Goal: Navigation & Orientation: Find specific page/section

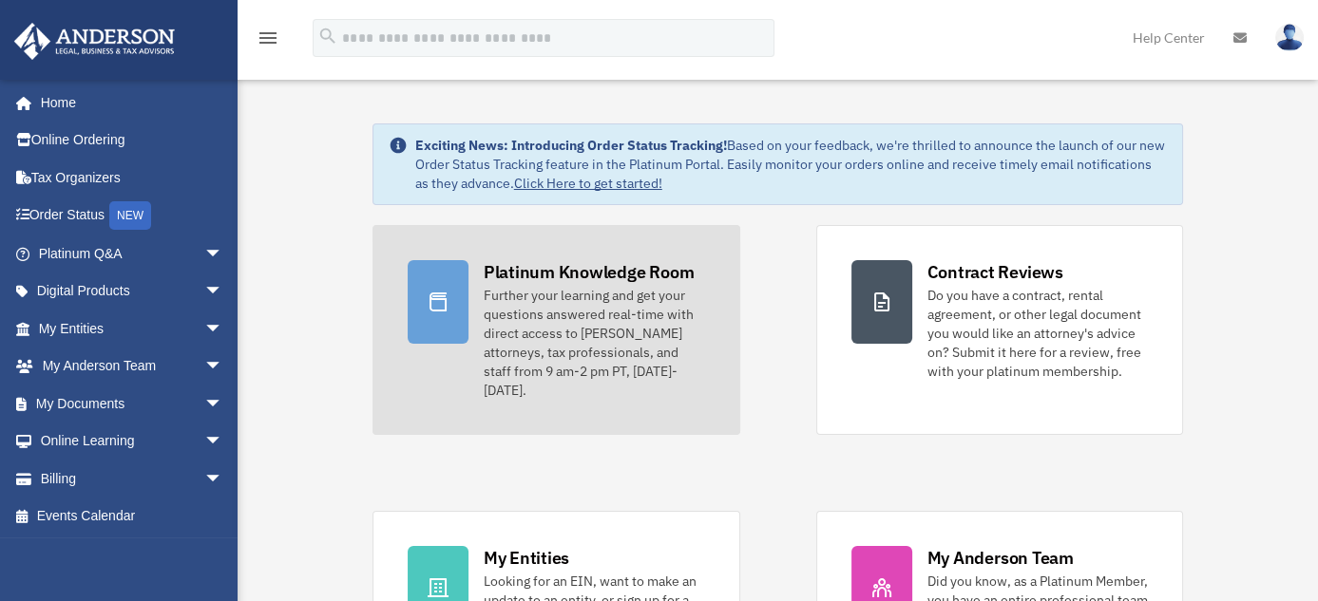
click at [578, 273] on div "Platinum Knowledge Room" at bounding box center [589, 272] width 211 height 24
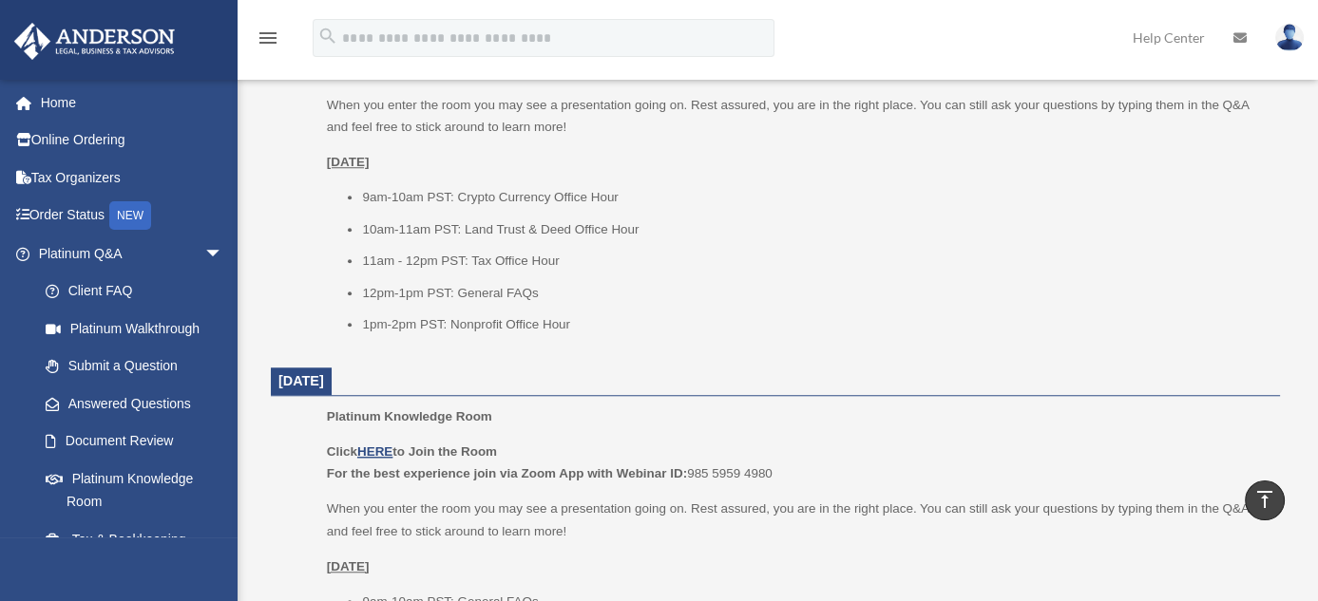
scroll to position [2745, 0]
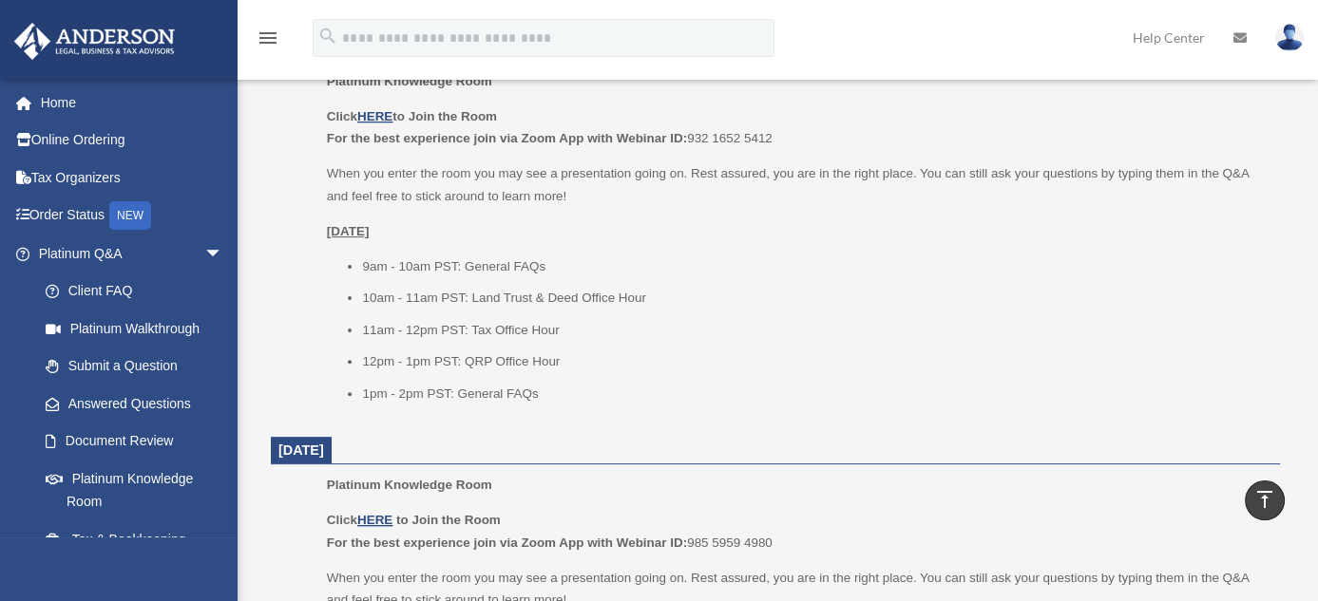
scroll to position [0, 0]
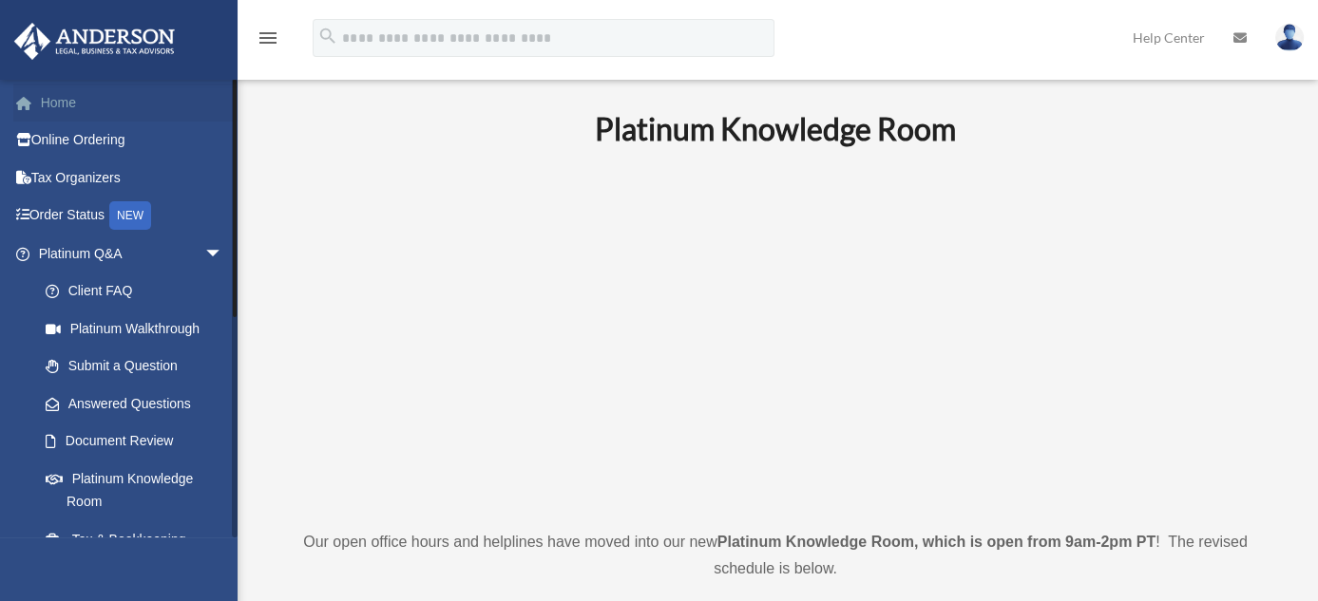
click at [53, 103] on link "Home" at bounding box center [132, 103] width 238 height 38
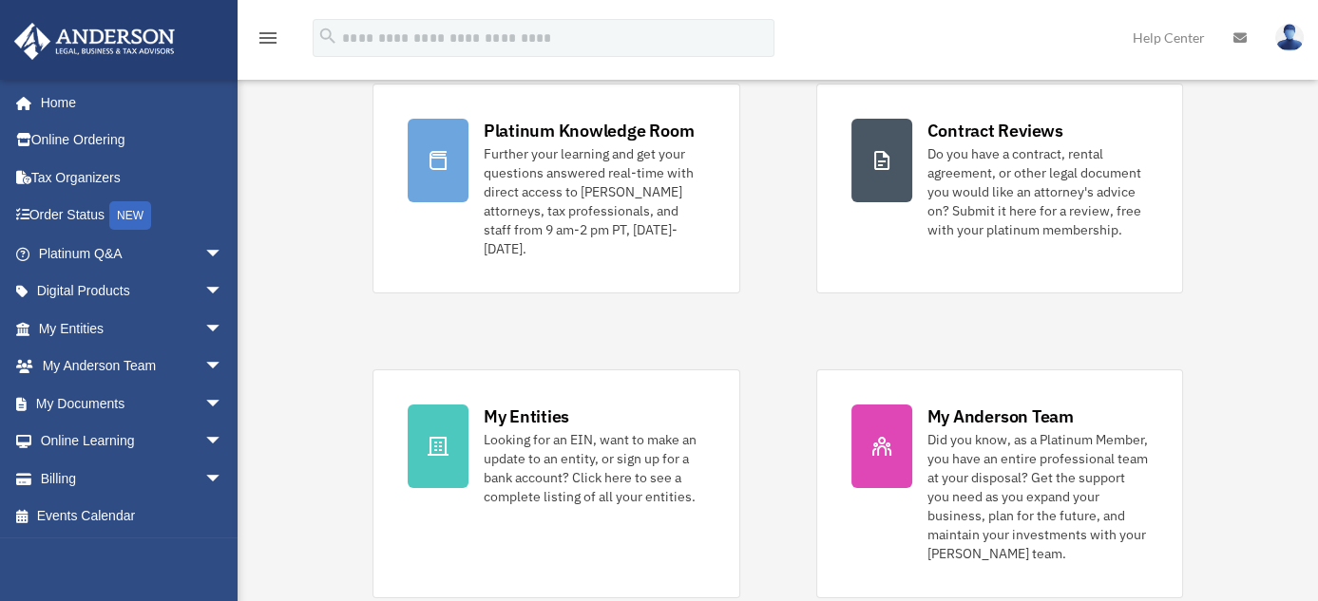
scroll to position [270, 0]
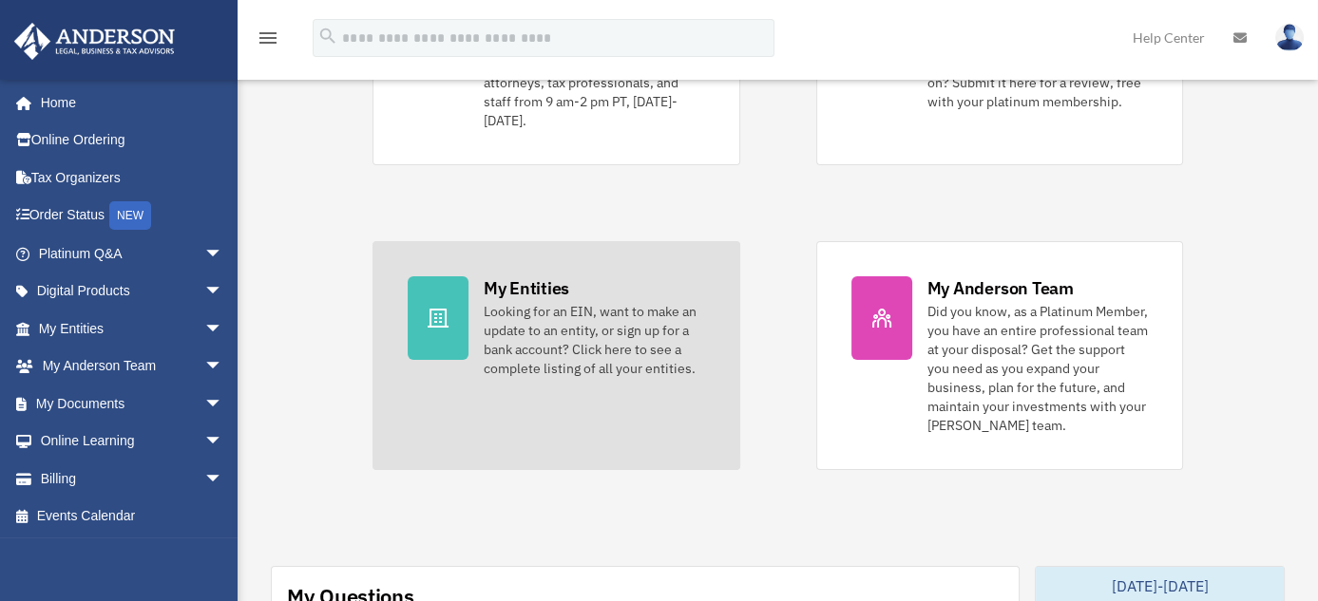
click at [567, 302] on div "Looking for an EIN, want to make an update to an entity, or sign up for a bank …" at bounding box center [594, 340] width 221 height 76
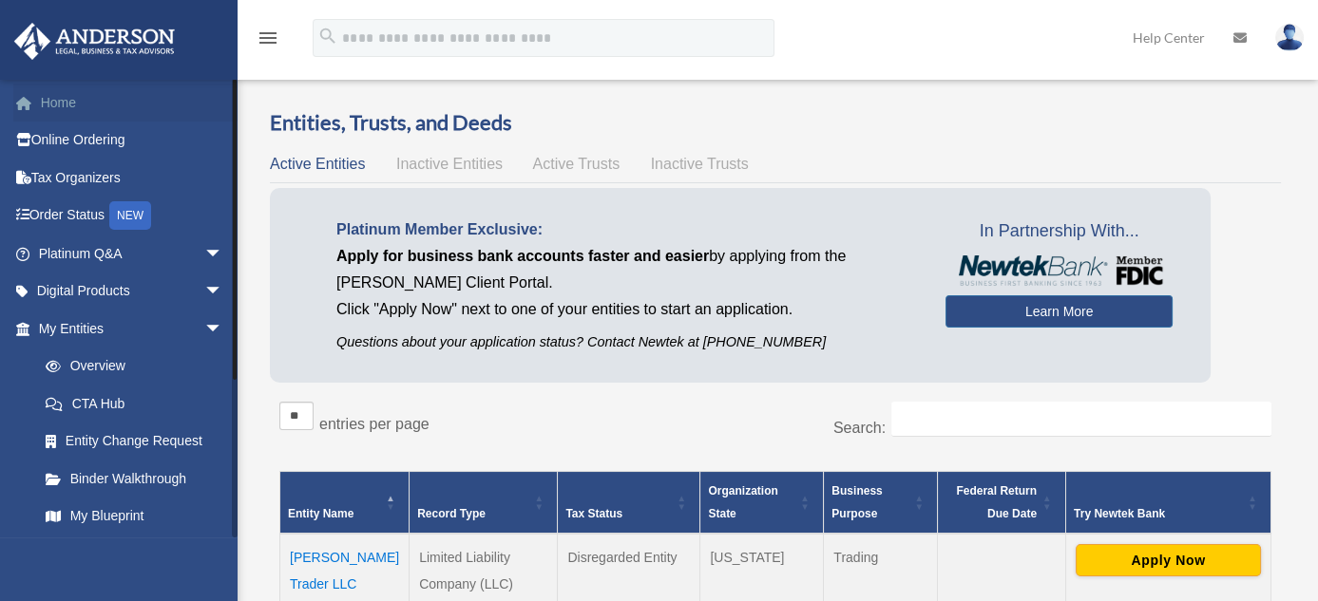
click at [64, 101] on link "Home" at bounding box center [132, 103] width 238 height 38
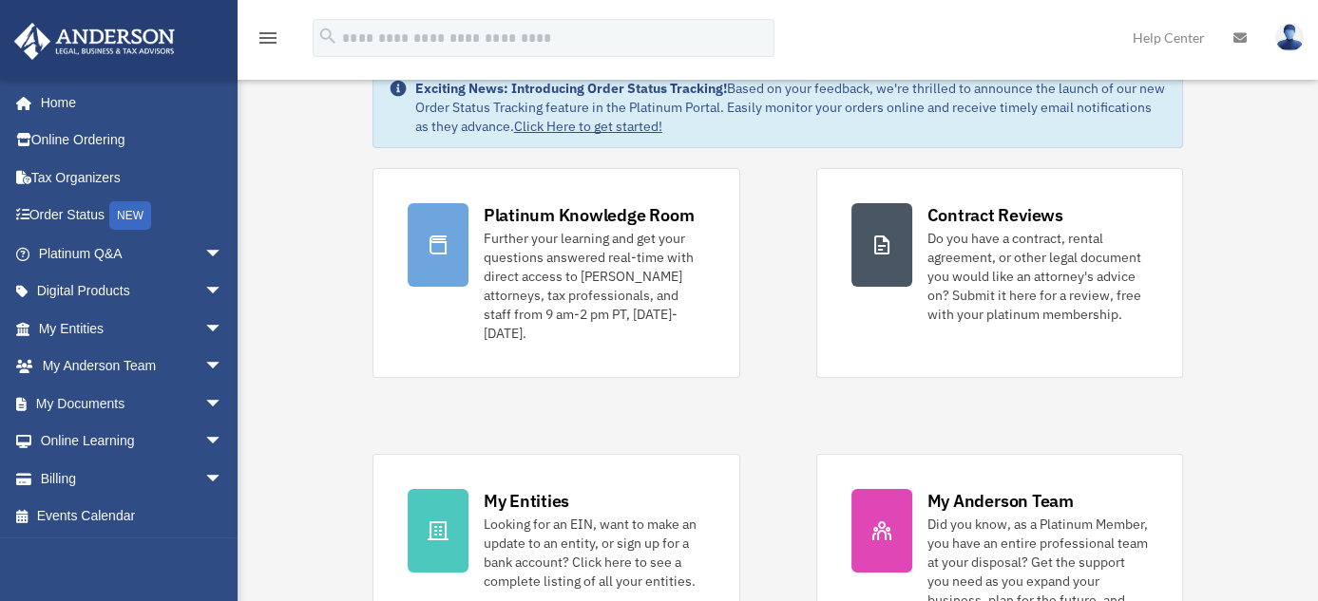
scroll to position [51, 0]
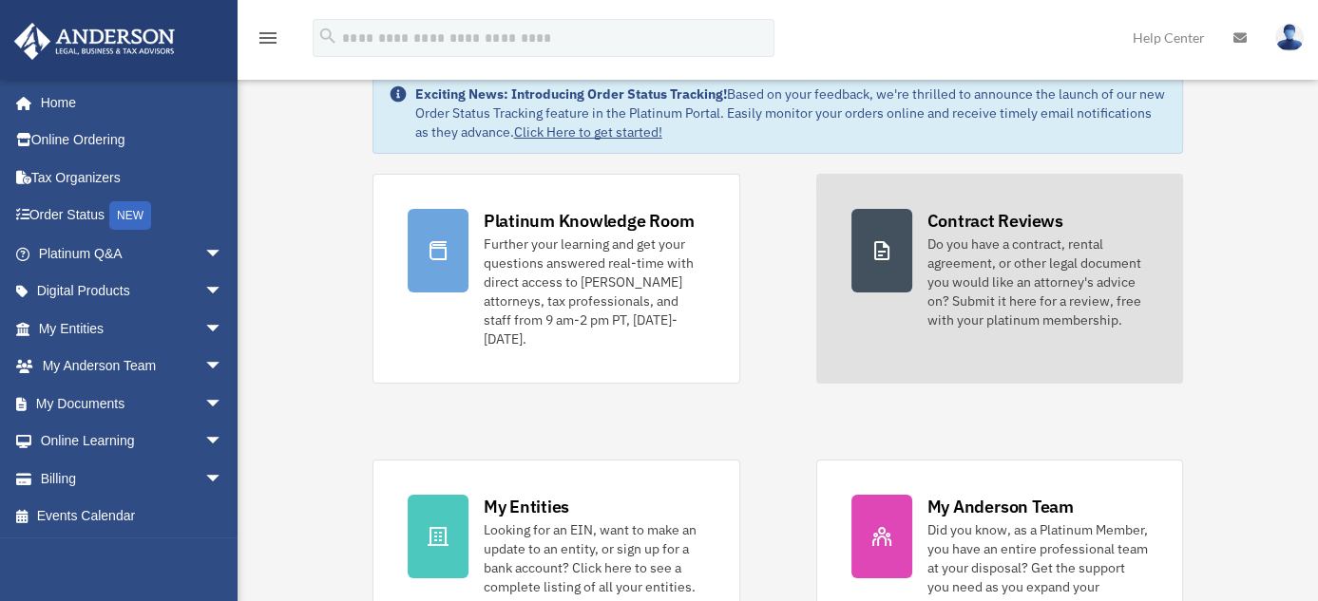
click at [1014, 218] on div "Contract Reviews" at bounding box center [995, 221] width 136 height 24
click at [987, 214] on div "Contract Reviews" at bounding box center [995, 221] width 136 height 24
click at [976, 235] on div "Do you have a contract, rental agreement, or other legal document you would lik…" at bounding box center [1037, 282] width 221 height 95
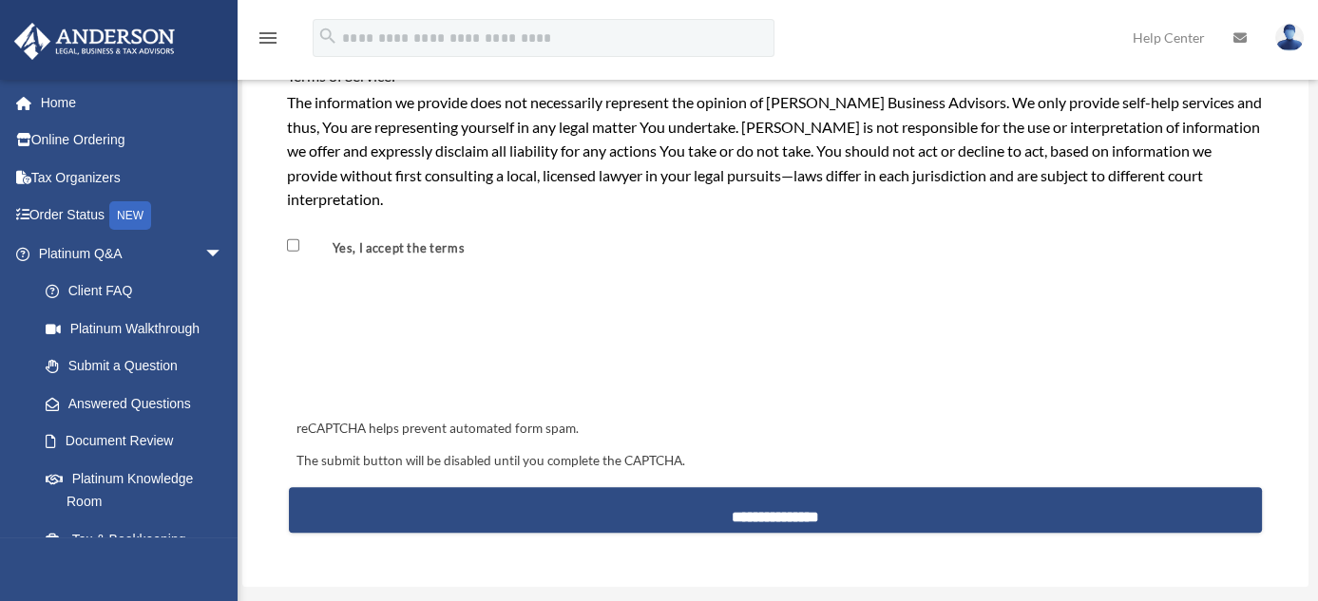
scroll to position [1686, 0]
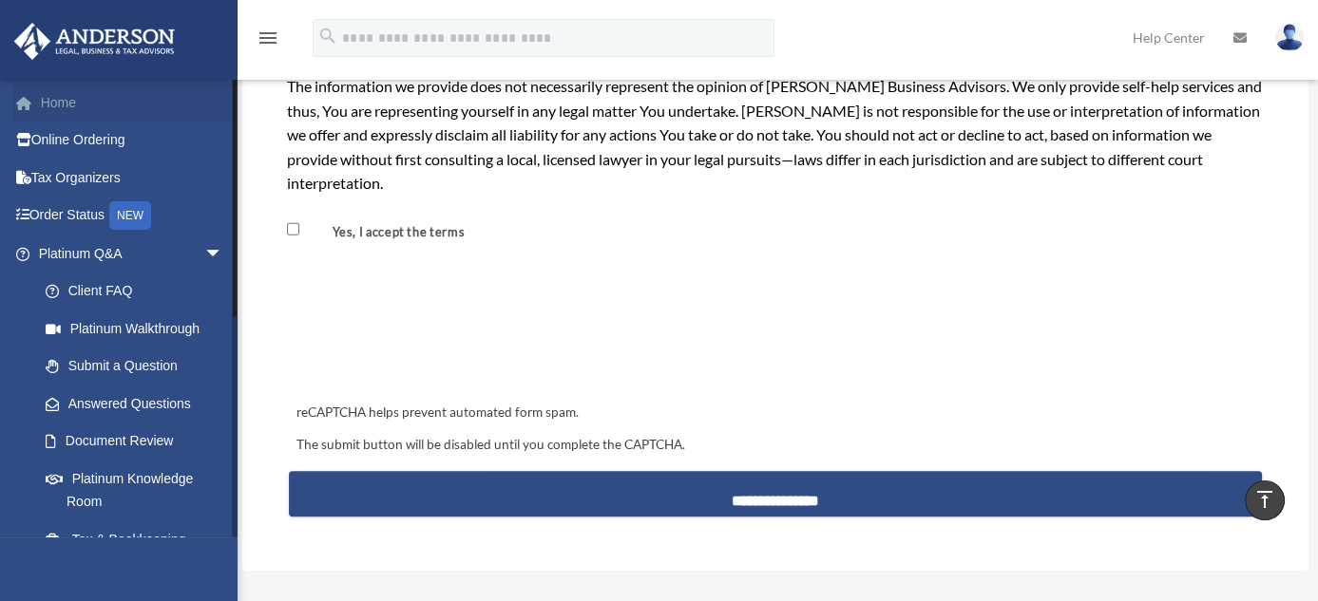
click at [52, 105] on link "Home" at bounding box center [132, 103] width 238 height 38
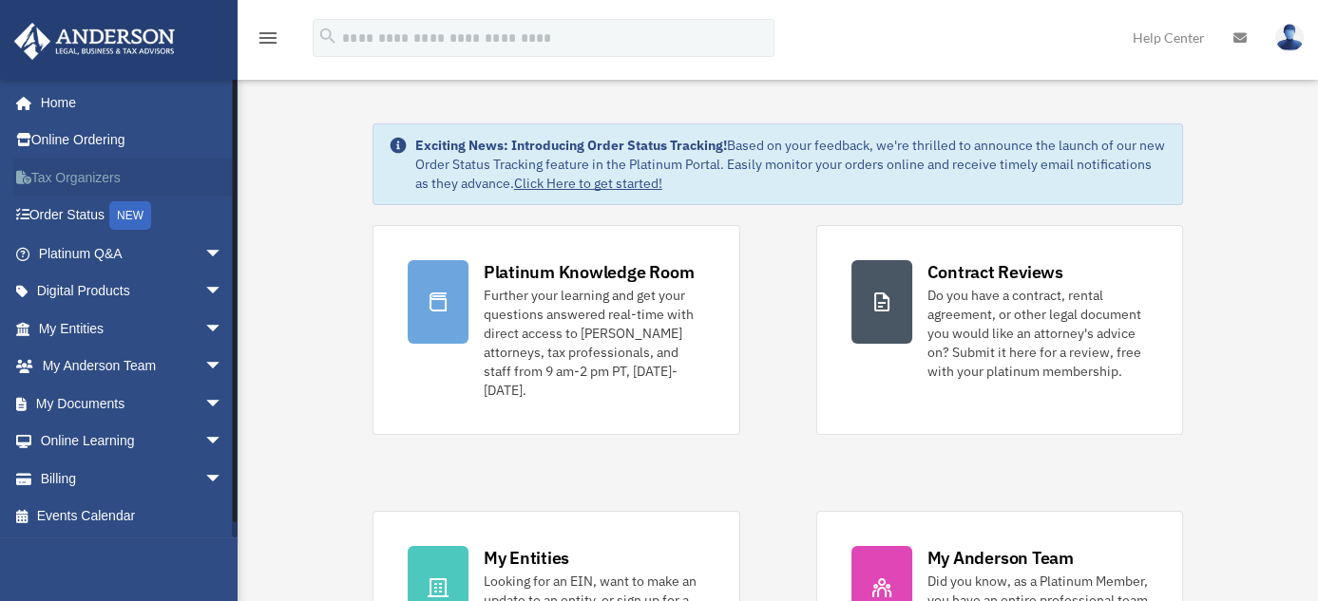
click at [58, 172] on link "Tax Organizers" at bounding box center [132, 178] width 238 height 38
click at [113, 252] on link "Platinum Q&A arrow_drop_down" at bounding box center [132, 254] width 238 height 38
click at [204, 249] on span "arrow_drop_down" at bounding box center [223, 254] width 38 height 39
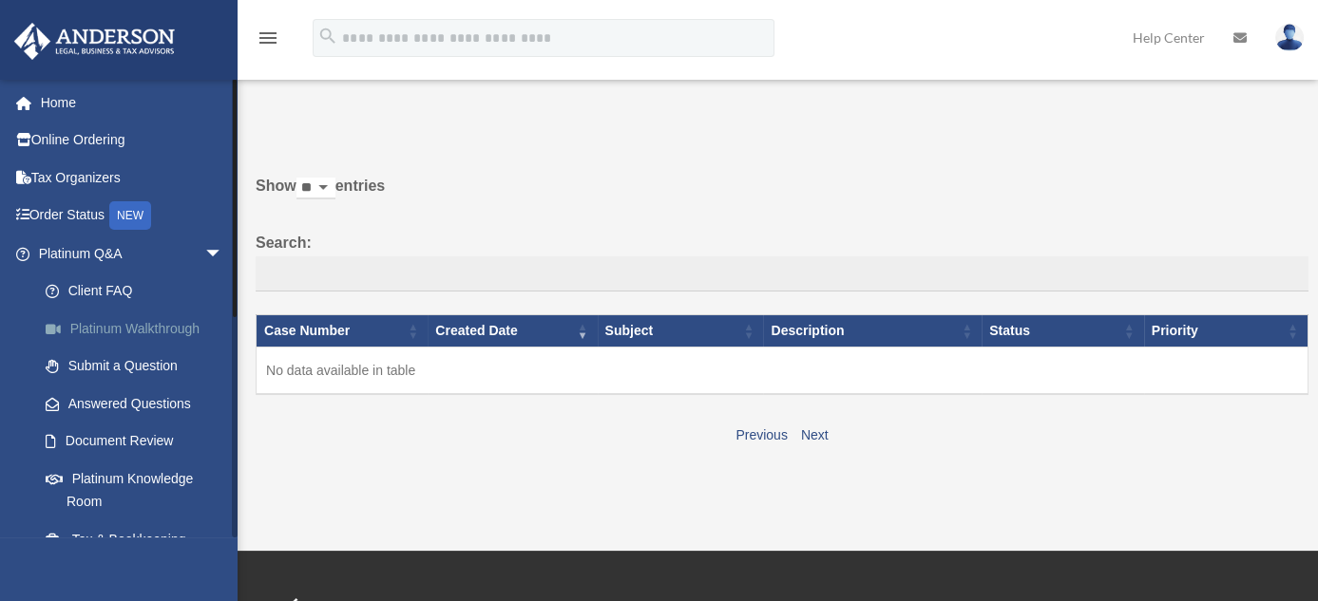
click at [150, 321] on link "Platinum Walkthrough" at bounding box center [139, 329] width 225 height 38
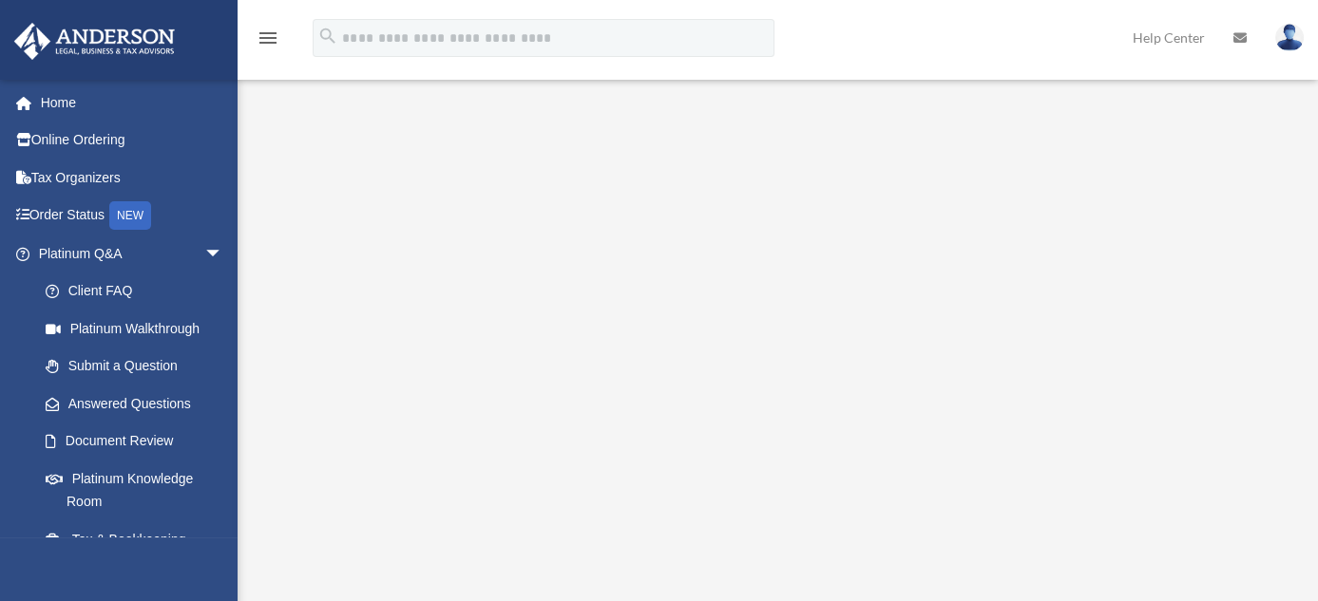
click at [1286, 37] on img at bounding box center [1289, 38] width 29 height 28
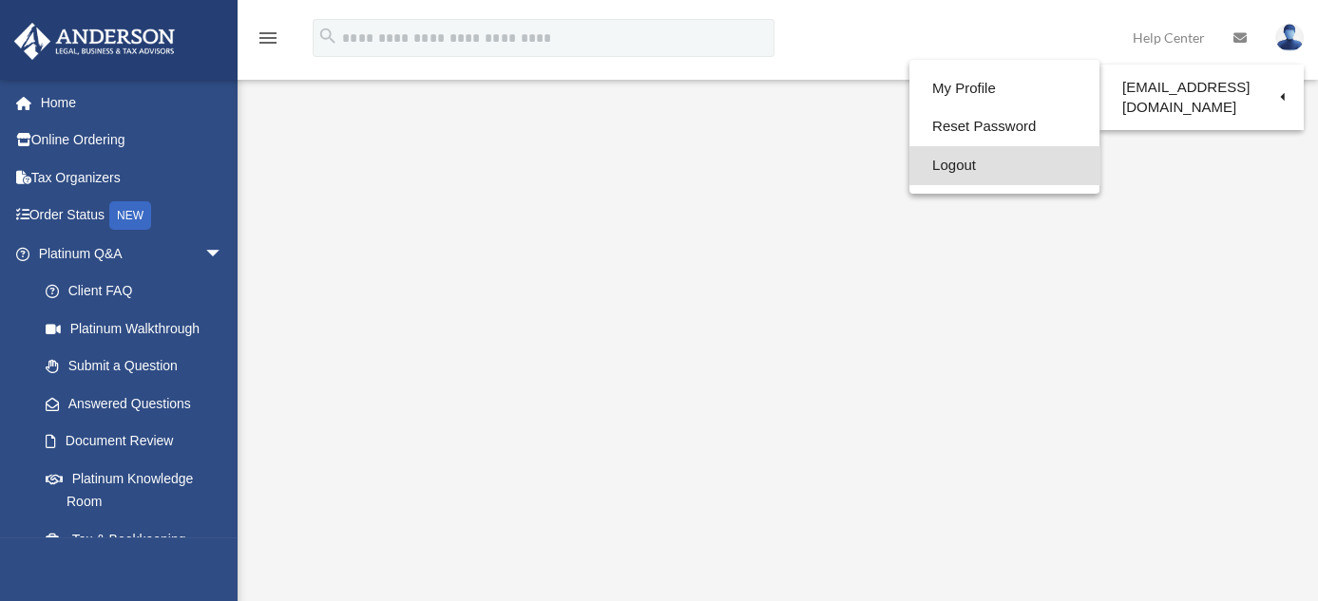
click at [944, 163] on link "Logout" at bounding box center [1004, 165] width 190 height 39
